Goal: Information Seeking & Learning: Learn about a topic

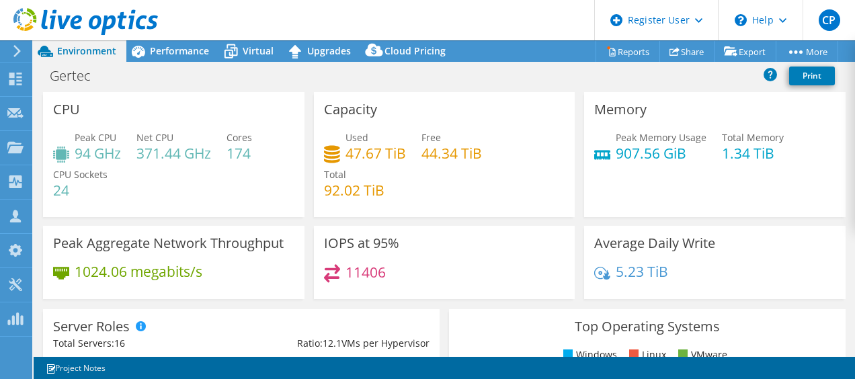
select select "USD"
click at [167, 59] on div "Performance" at bounding box center [172, 50] width 93 height 21
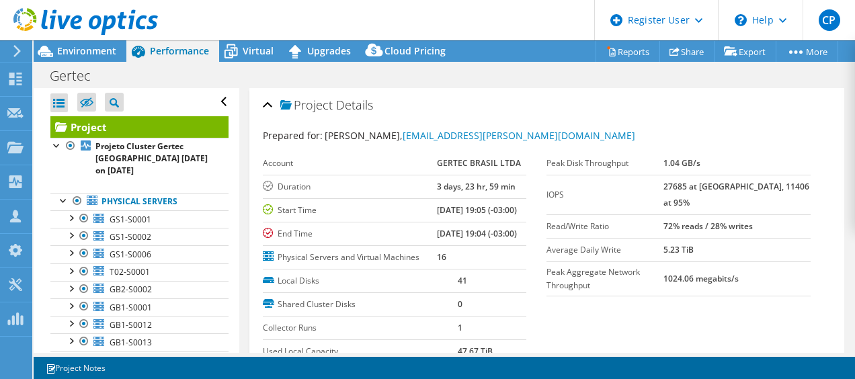
click at [20, 48] on icon at bounding box center [17, 51] width 10 height 12
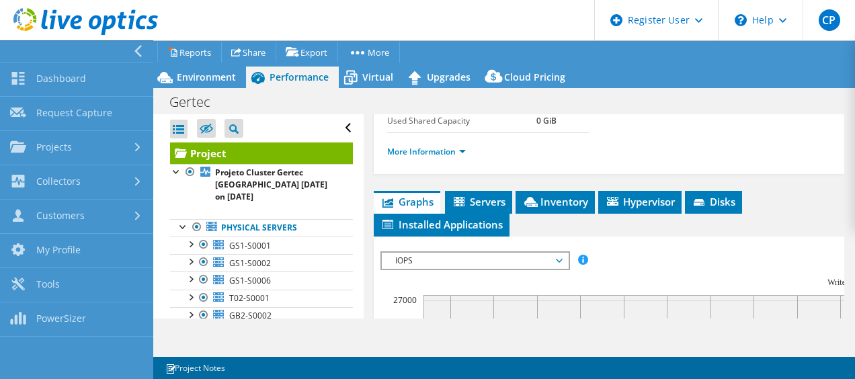
scroll to position [358, 0]
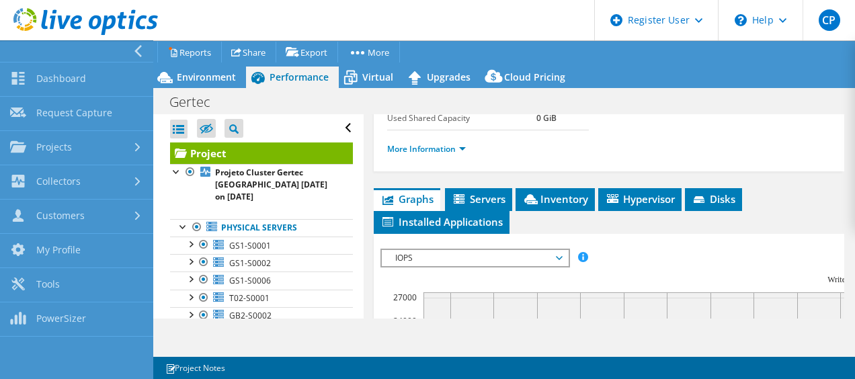
click at [475, 250] on span "IOPS" at bounding box center [474, 258] width 173 height 16
drag, startPoint x: 475, startPoint y: 248, endPoint x: 728, endPoint y: -70, distance: 406.4
click at [728, 0] on html "CP Dell User [PERSON_NAME] [PERSON_NAME][EMAIL_ADDRESS][PERSON_NAME][DOMAIN_NAM…" at bounding box center [427, 189] width 855 height 379
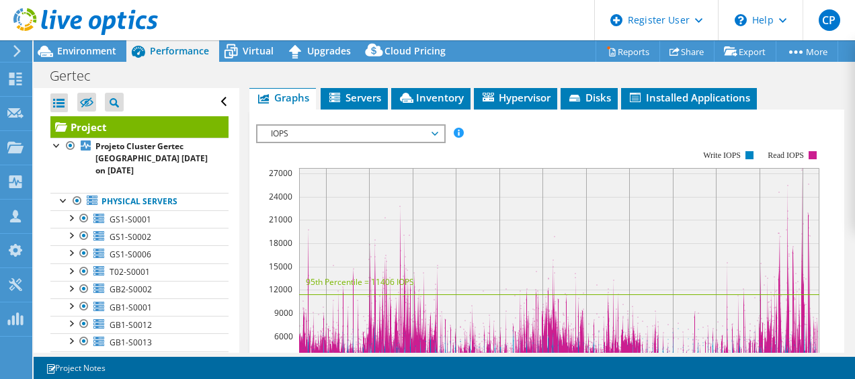
click at [422, 142] on span "IOPS" at bounding box center [350, 134] width 173 height 16
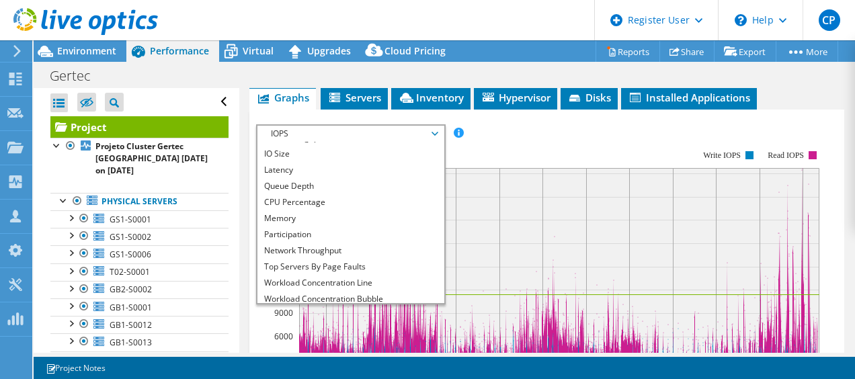
scroll to position [48, 0]
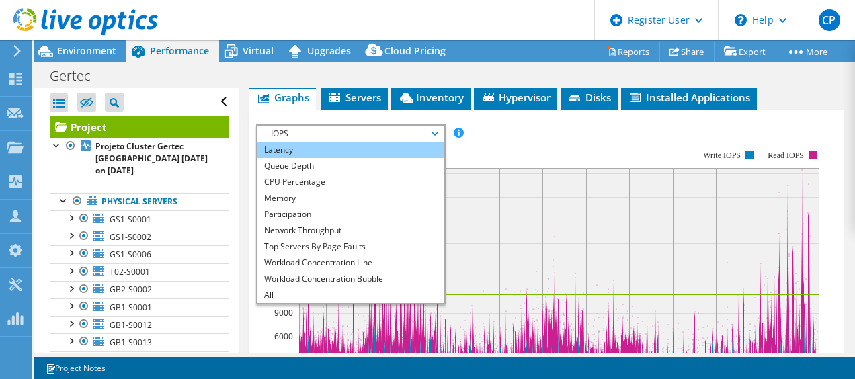
click at [345, 158] on li "Latency" at bounding box center [350, 150] width 186 height 16
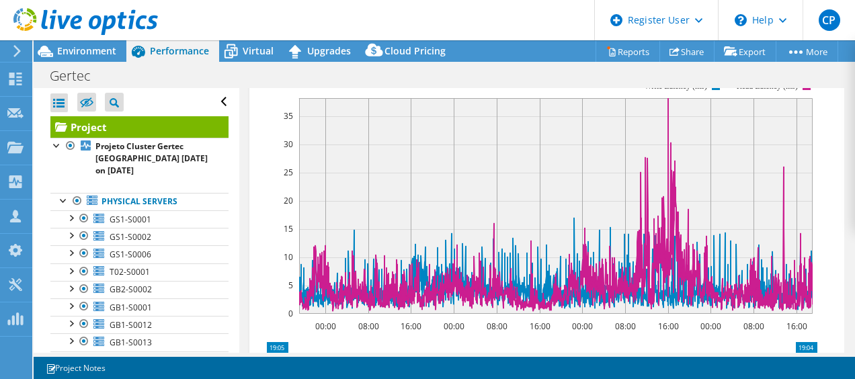
scroll to position [425, 0]
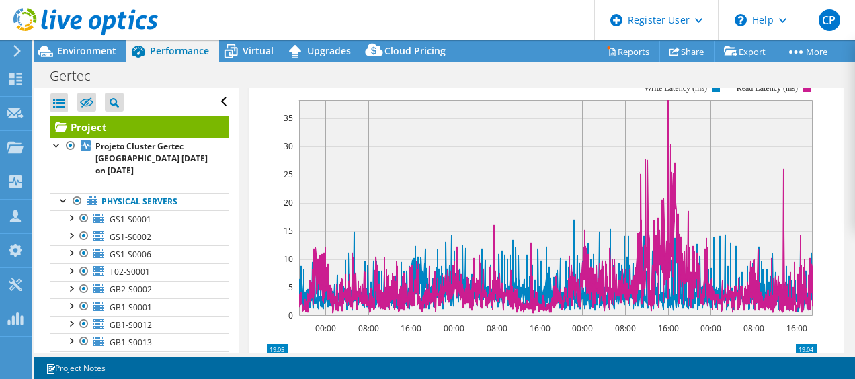
click at [389, 75] on span "Latency" at bounding box center [350, 66] width 173 height 16
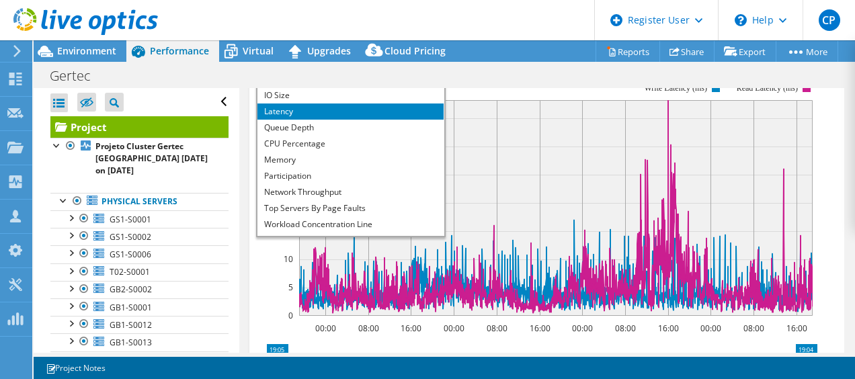
scroll to position [13, 0]
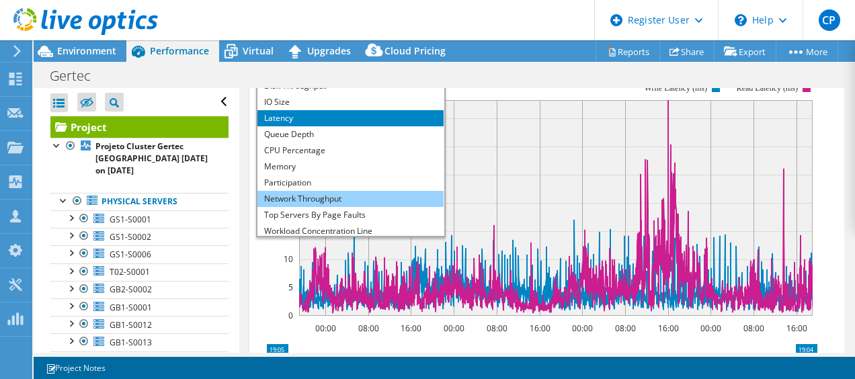
click at [375, 207] on li "Network Throughput" at bounding box center [350, 199] width 186 height 16
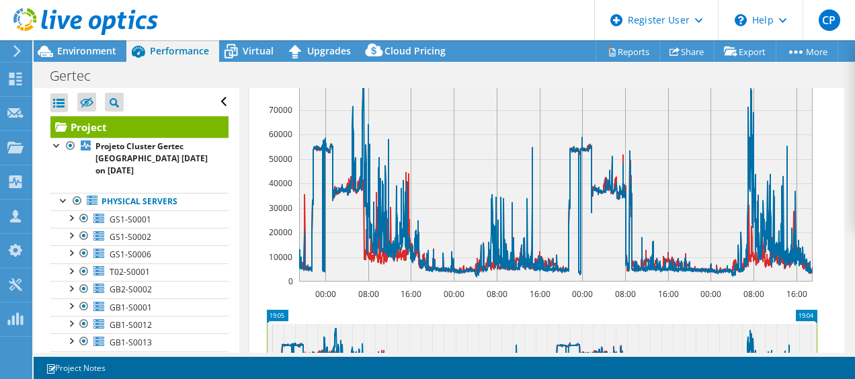
scroll to position [451, 0]
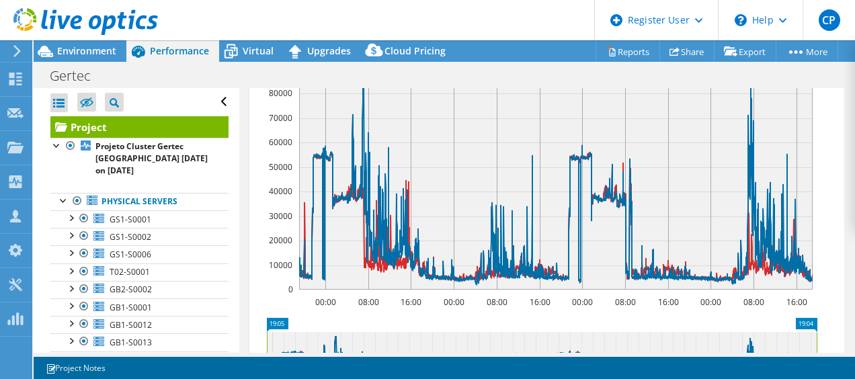
drag, startPoint x: 276, startPoint y: 129, endPoint x: 293, endPoint y: 136, distance: 18.1
click at [293, 136] on icon "00:00 08:00 16:00 00:00 08:00 16:00 00:00 08:00 16:00 00:00 08:00 16:00 0 10000…" at bounding box center [541, 173] width 571 height 269
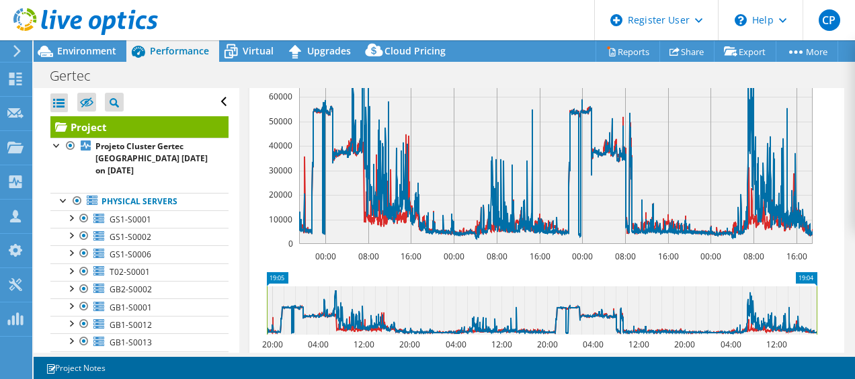
scroll to position [508, 0]
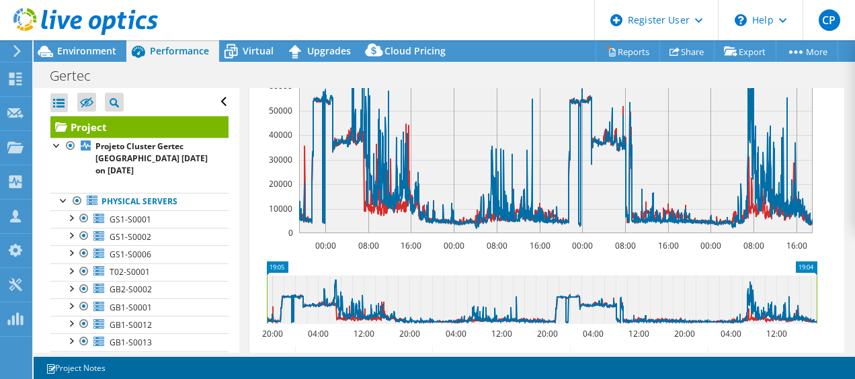
drag, startPoint x: 228, startPoint y: 164, endPoint x: 229, endPoint y: 186, distance: 22.2
click at [229, 186] on aside "Open All Close All Hide Excluded Nodes Project Tree Filter" at bounding box center [137, 220] width 206 height 265
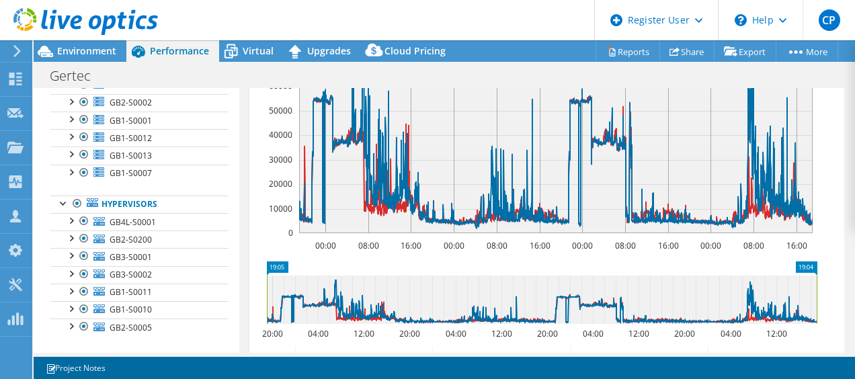
scroll to position [196, 0]
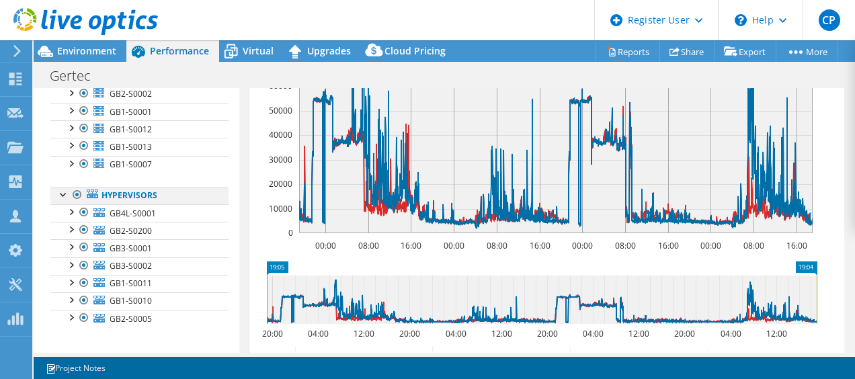
click at [77, 188] on div at bounding box center [77, 195] width 13 height 16
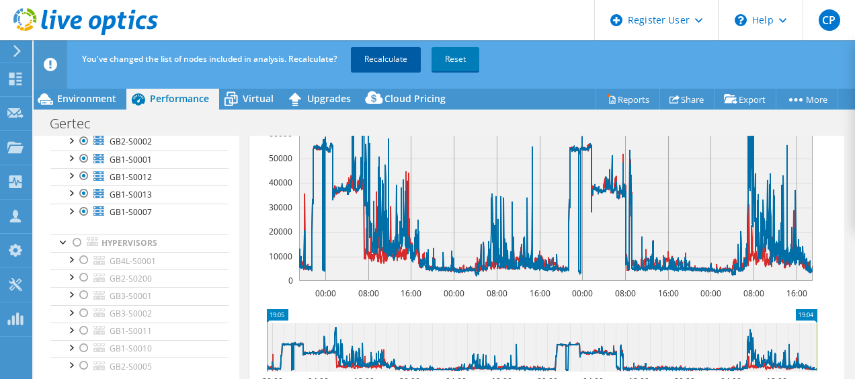
click at [385, 60] on link "Recalculate" at bounding box center [386, 59] width 70 height 24
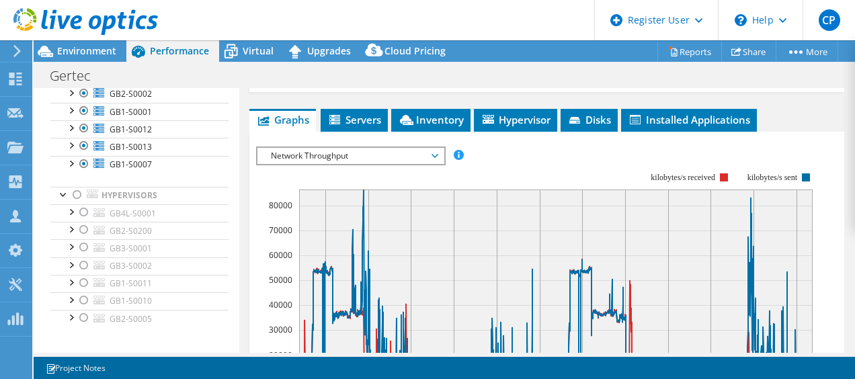
scroll to position [339, 0]
